Goal: Browse casually

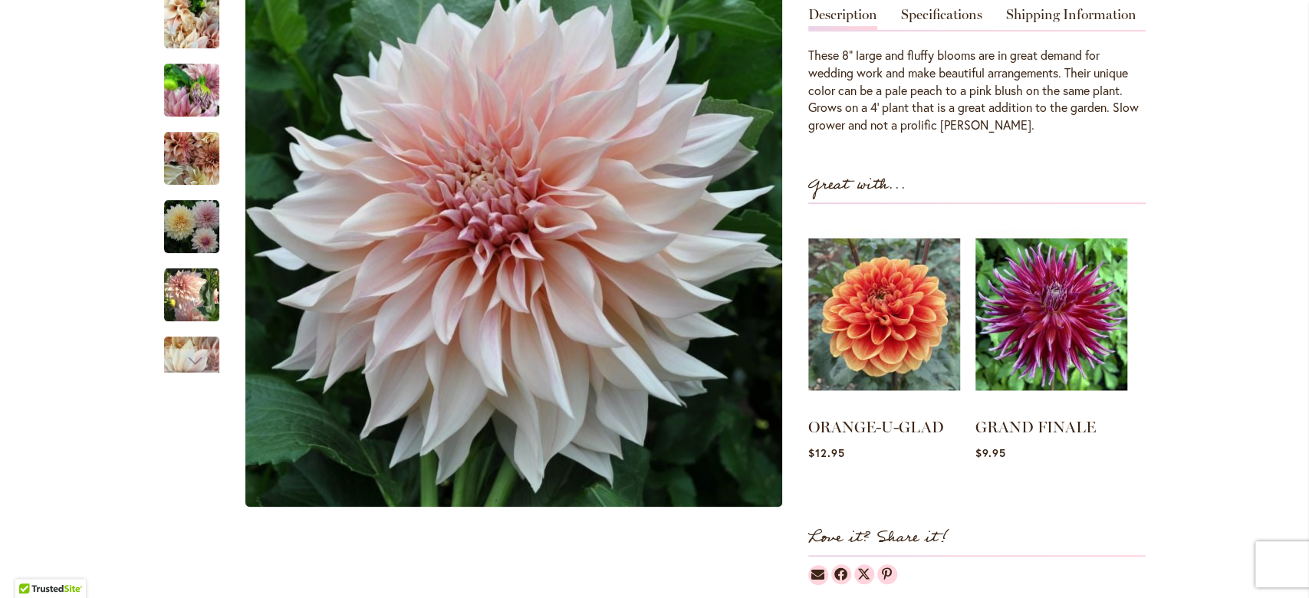
scroll to position [387, 0]
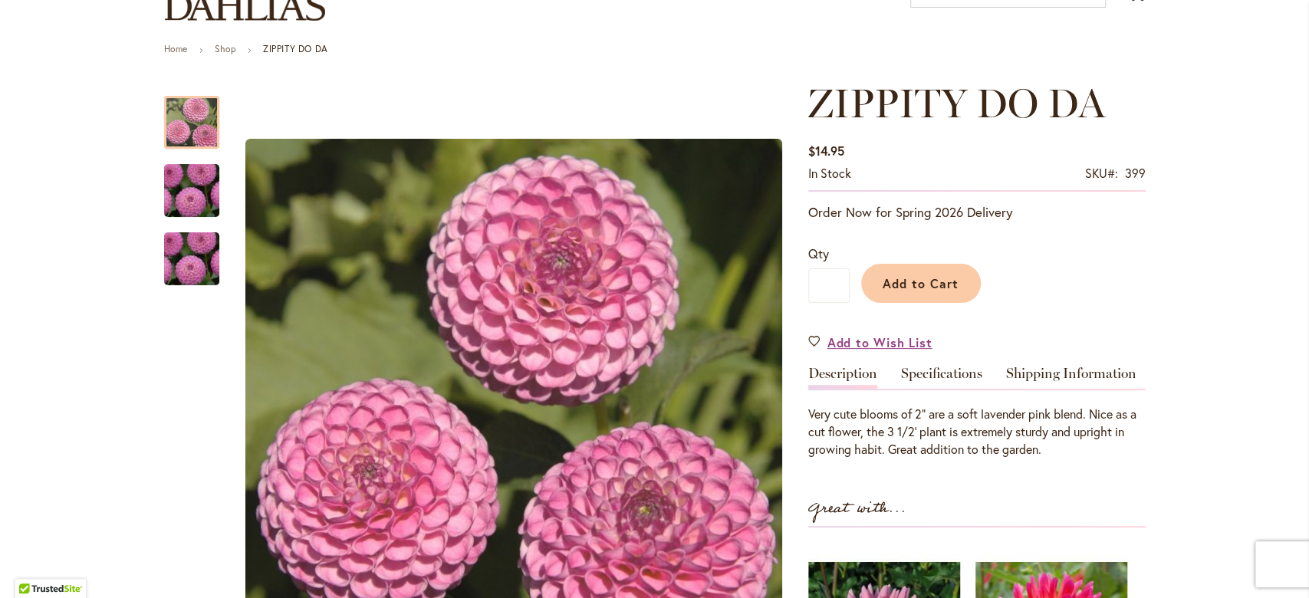
scroll to position [42, 0]
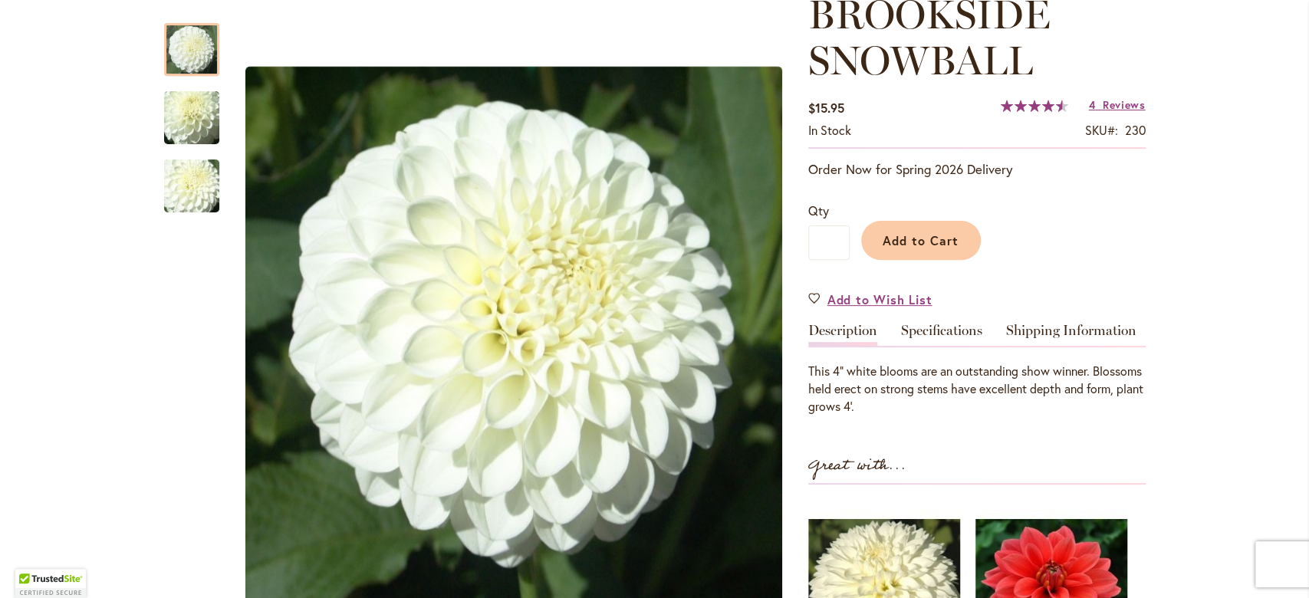
scroll to position [335, 0]
